Goal: Task Accomplishment & Management: Manage account settings

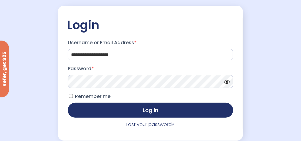
scroll to position [76, 0]
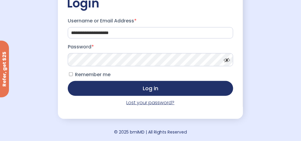
click at [153, 103] on link "Lost your password?" at bounding box center [151, 102] width 48 height 7
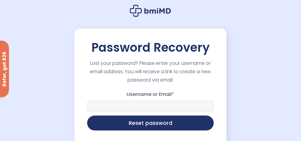
click at [153, 103] on input "Username or Email *" at bounding box center [150, 106] width 127 height 11
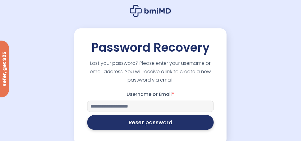
type input "**********"
click at [153, 119] on button "Reset password" at bounding box center [150, 122] width 127 height 15
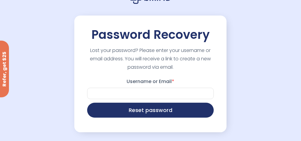
scroll to position [58, 0]
